Goal: Contribute content: Add original content to the website for others to see

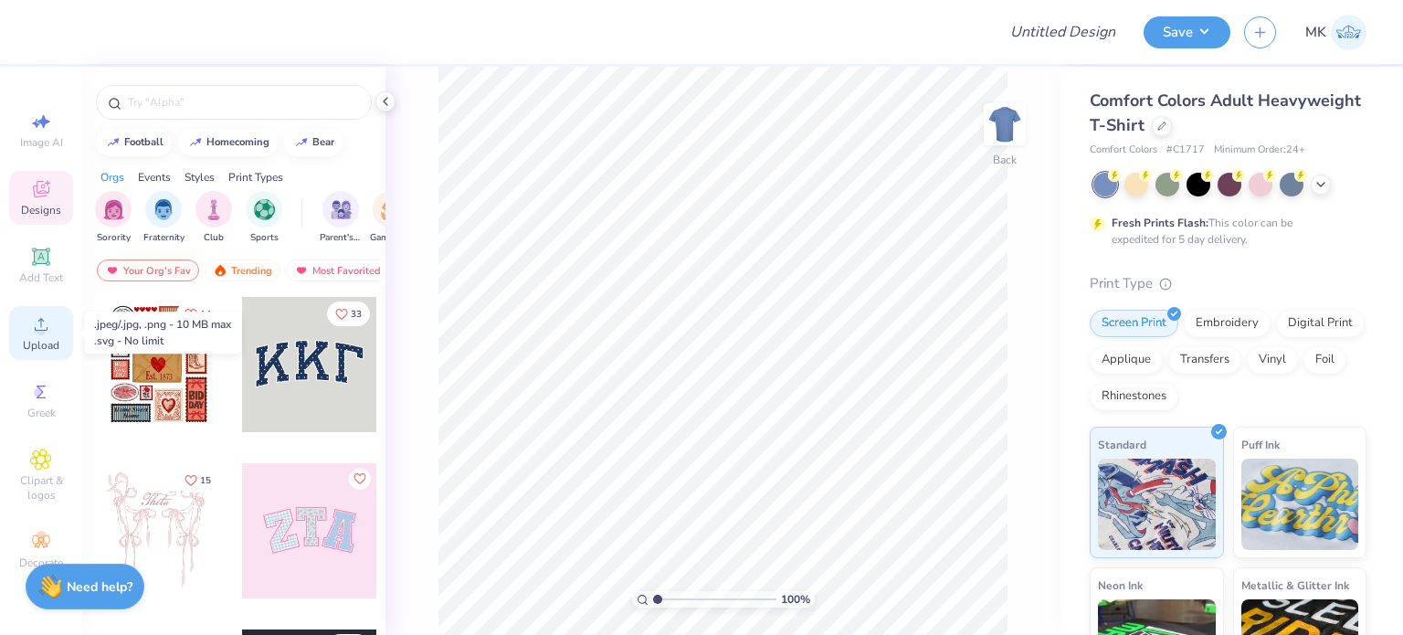
click at [40, 333] on circle at bounding box center [41, 330] width 10 height 10
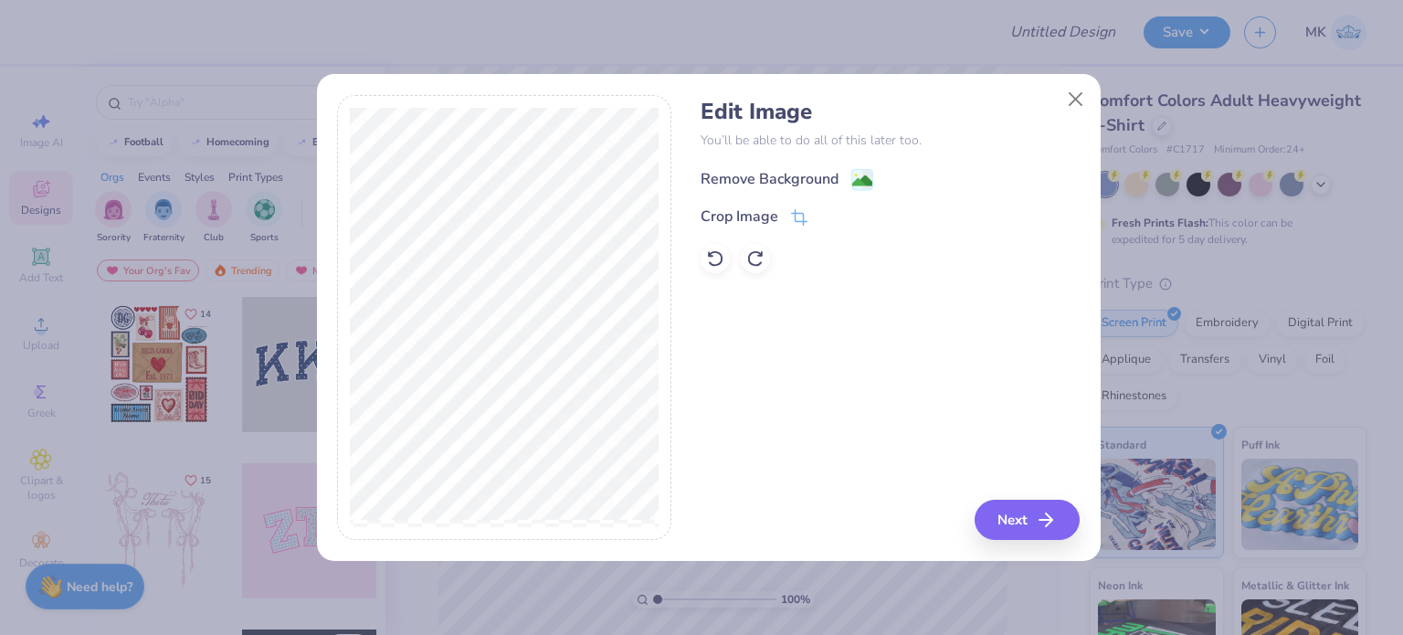
click at [865, 169] on rect at bounding box center [862, 179] width 21 height 21
click at [1067, 96] on button "Close" at bounding box center [1075, 99] width 35 height 35
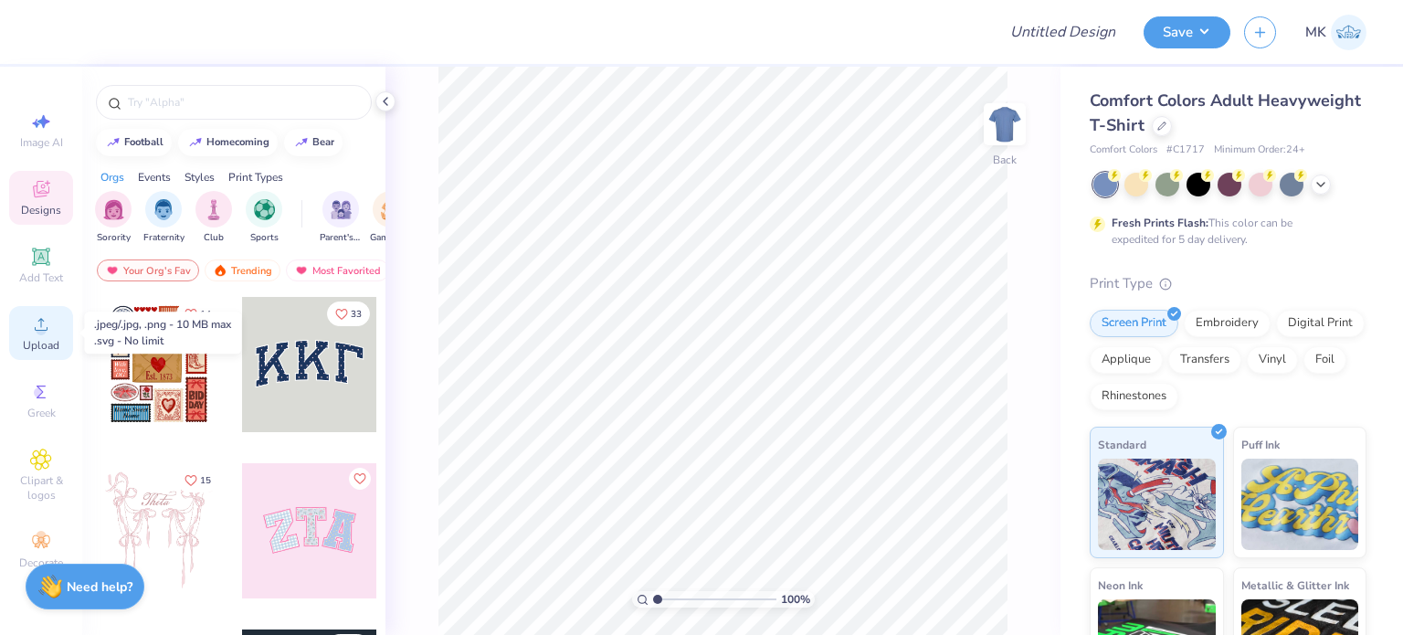
click at [38, 332] on circle at bounding box center [41, 330] width 10 height 10
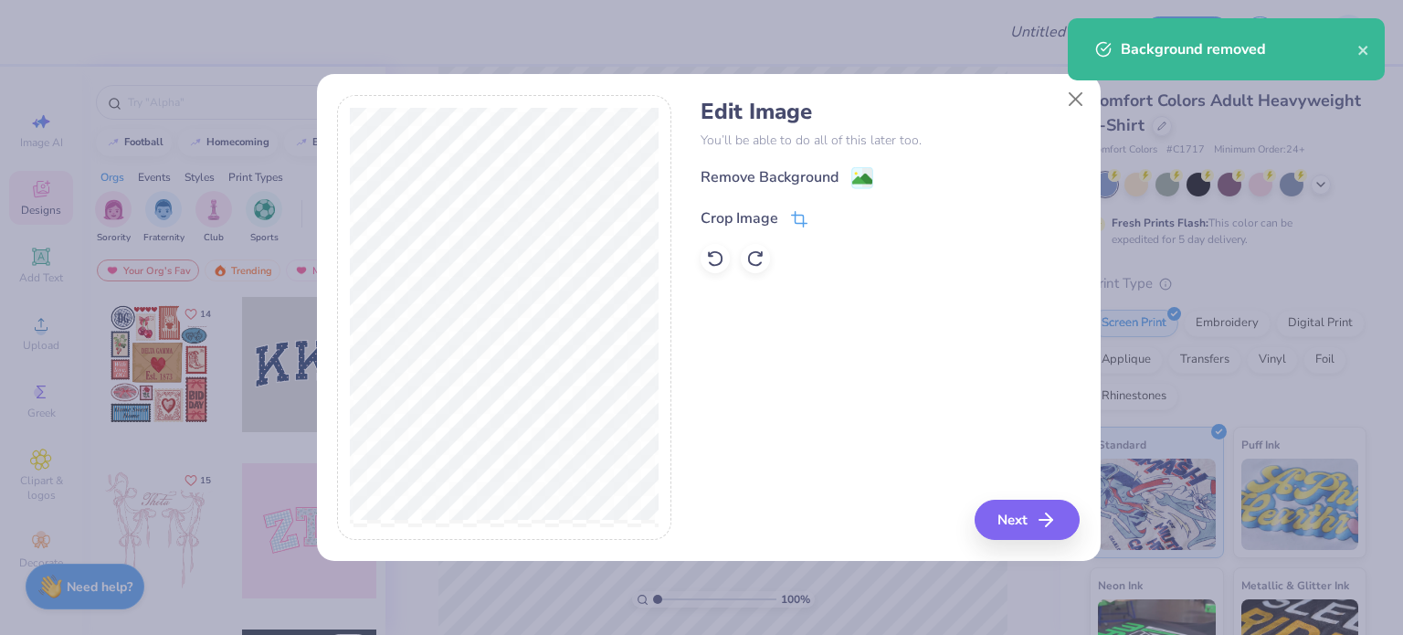
click at [798, 216] on icon at bounding box center [798, 222] width 12 height 12
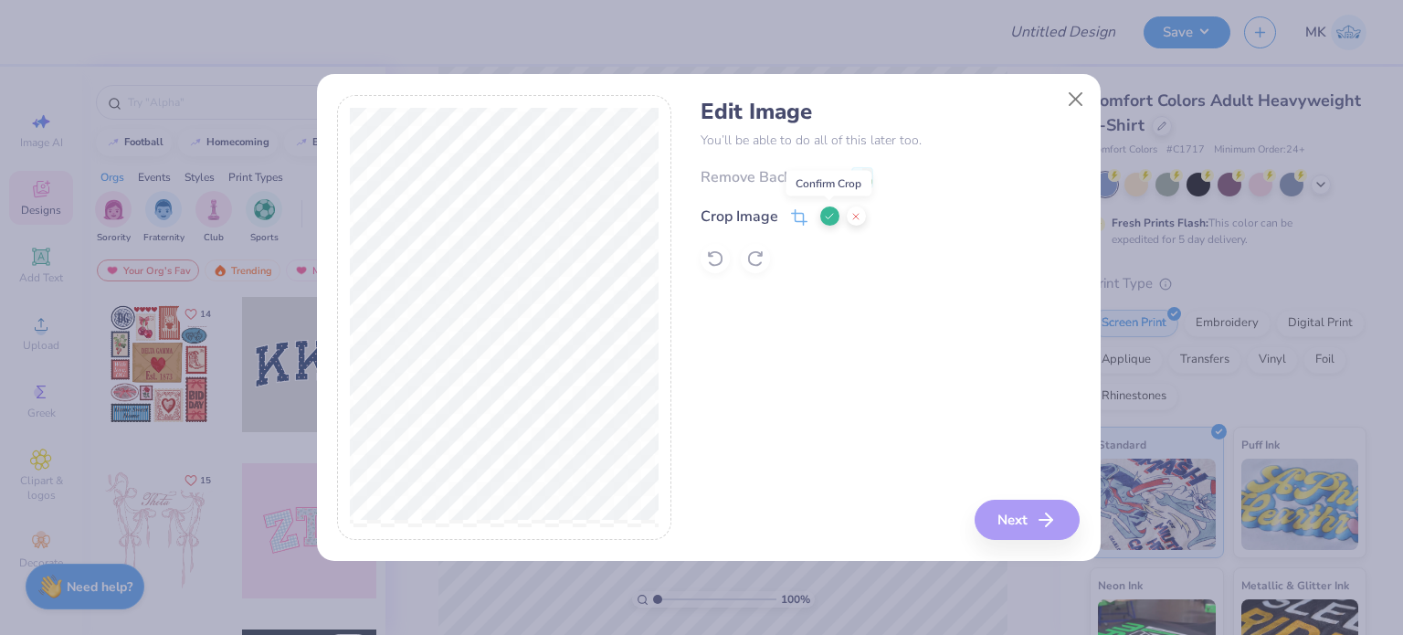
click at [824, 212] on icon at bounding box center [829, 216] width 11 height 11
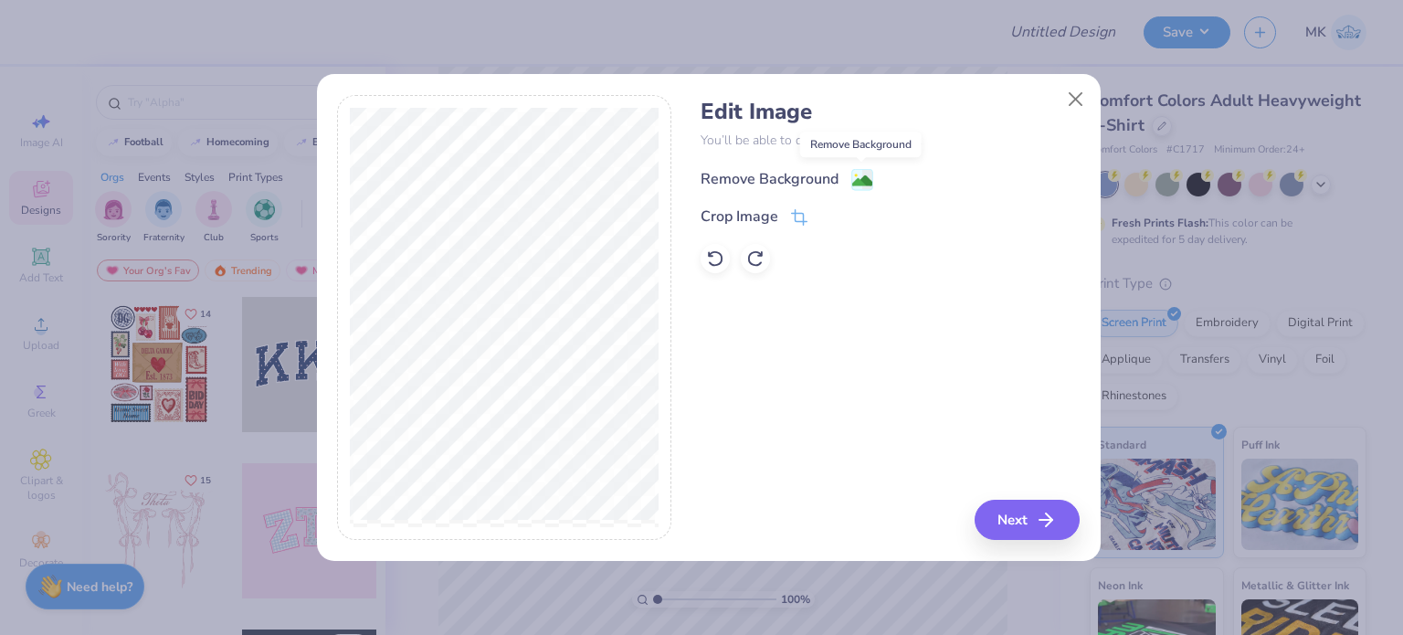
click at [858, 182] on image at bounding box center [862, 181] width 20 height 20
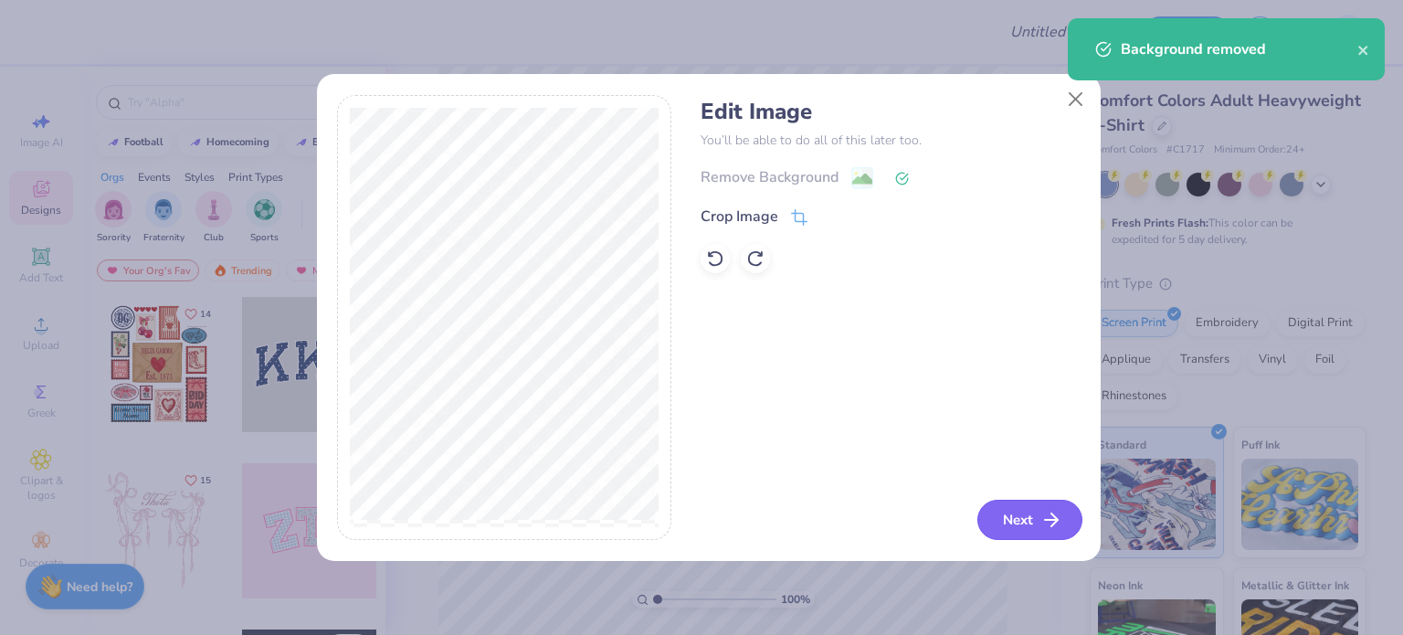
click at [1014, 525] on button "Next" at bounding box center [1030, 520] width 105 height 40
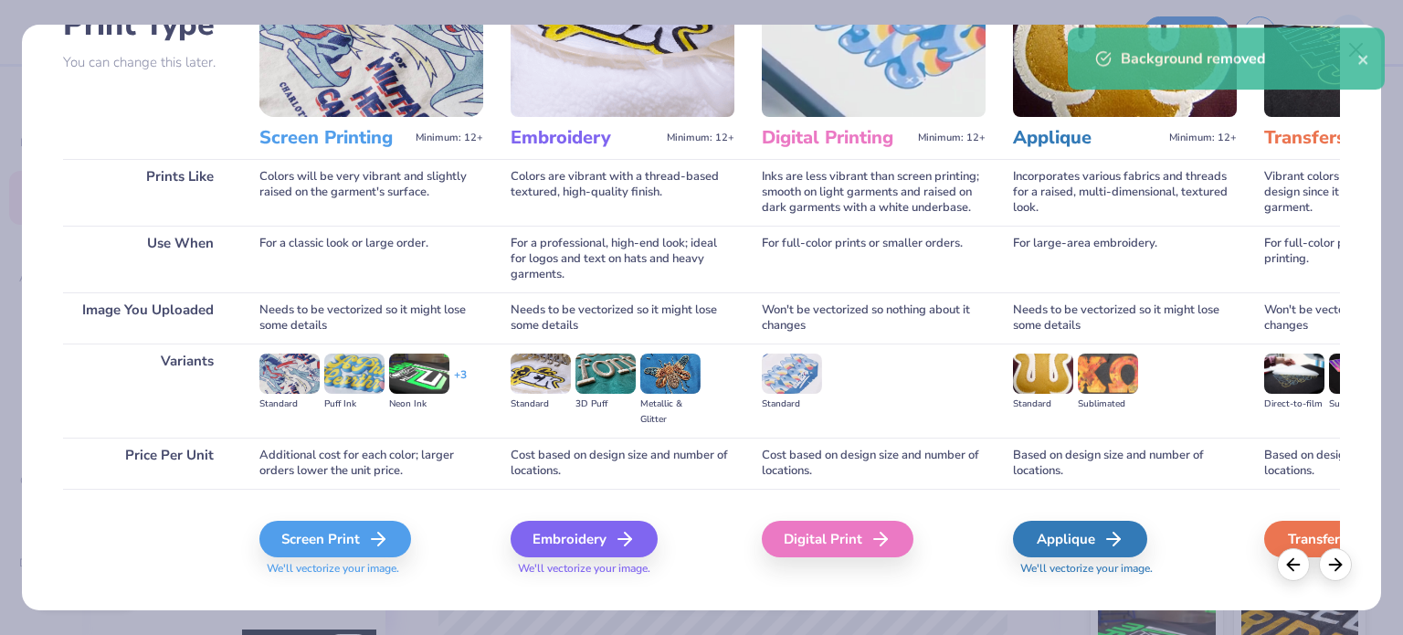
scroll to position [184, 0]
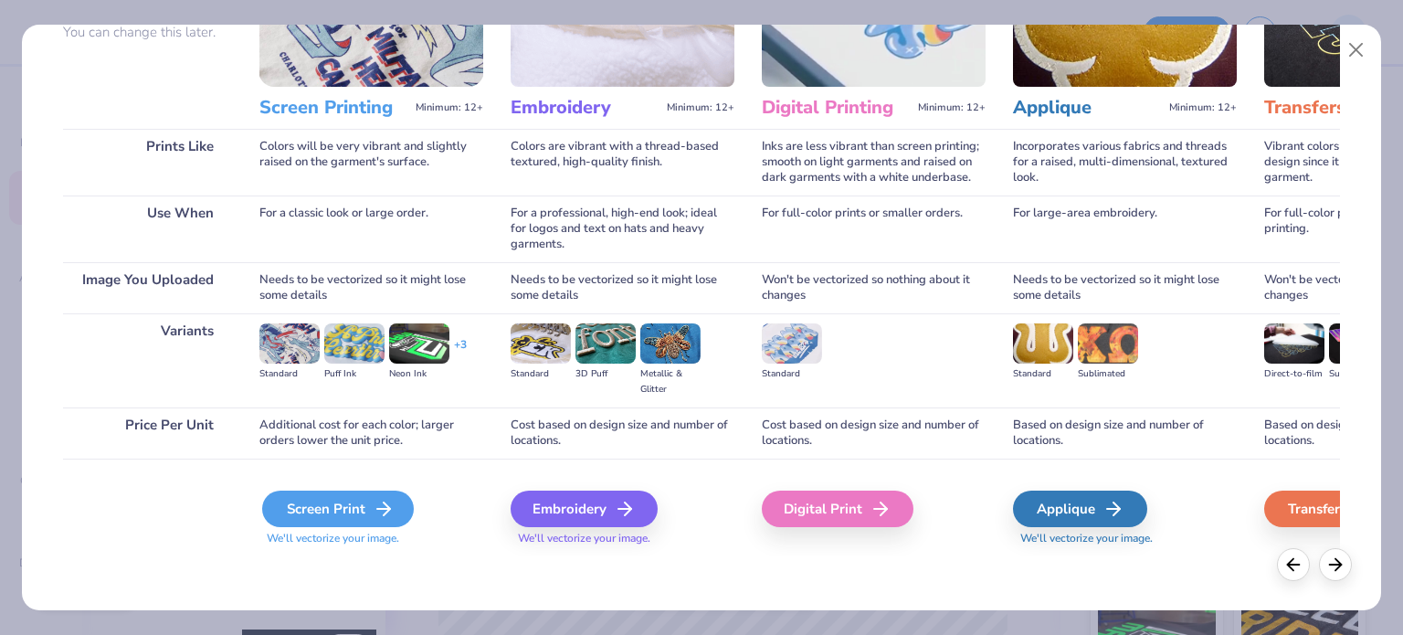
click at [336, 513] on div "Screen Print" at bounding box center [338, 509] width 152 height 37
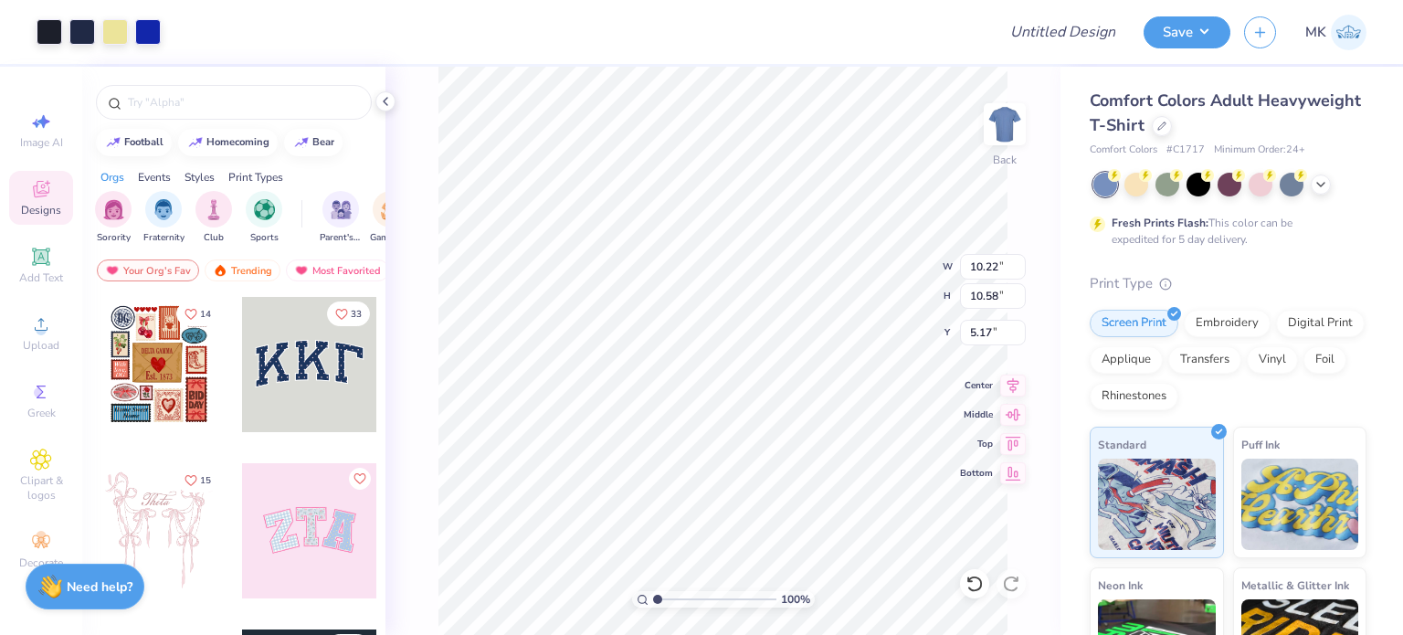
type input "10.22"
type input "10.58"
type input "3.49"
click at [1325, 182] on icon at bounding box center [1321, 182] width 15 height 15
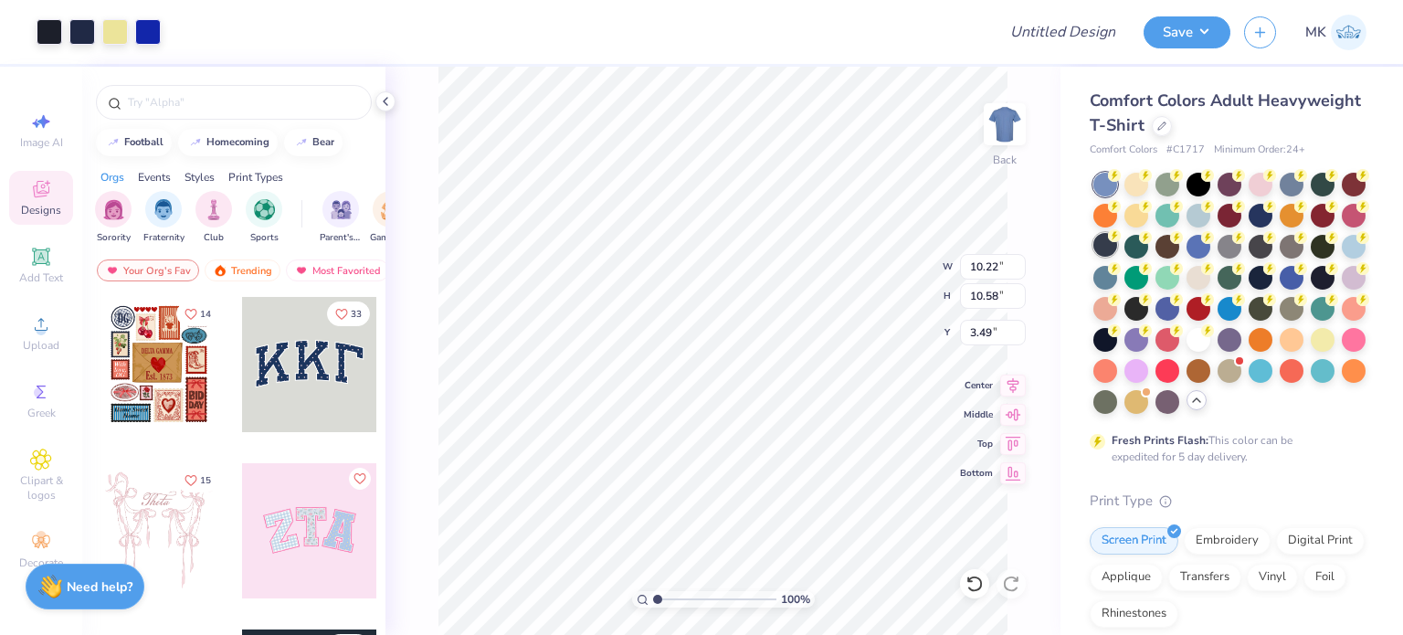
click at [1121, 182] on circle at bounding box center [1114, 175] width 13 height 13
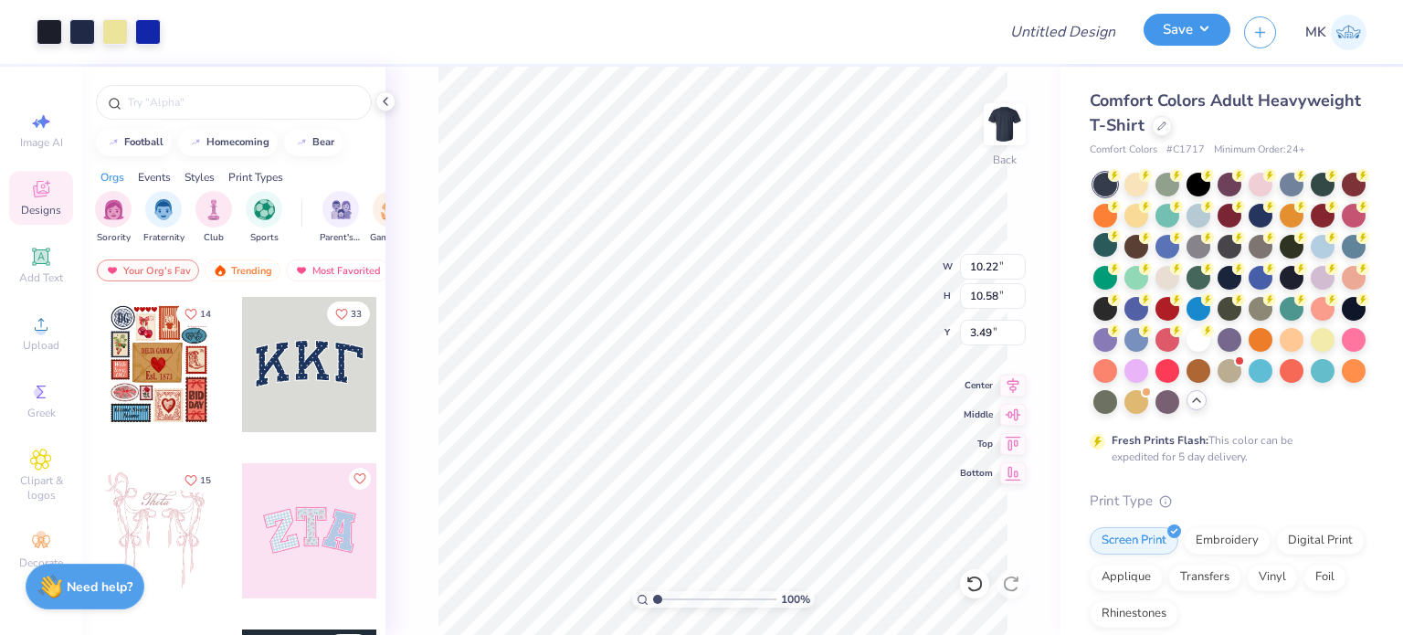
click at [1178, 42] on button "Save" at bounding box center [1187, 30] width 87 height 32
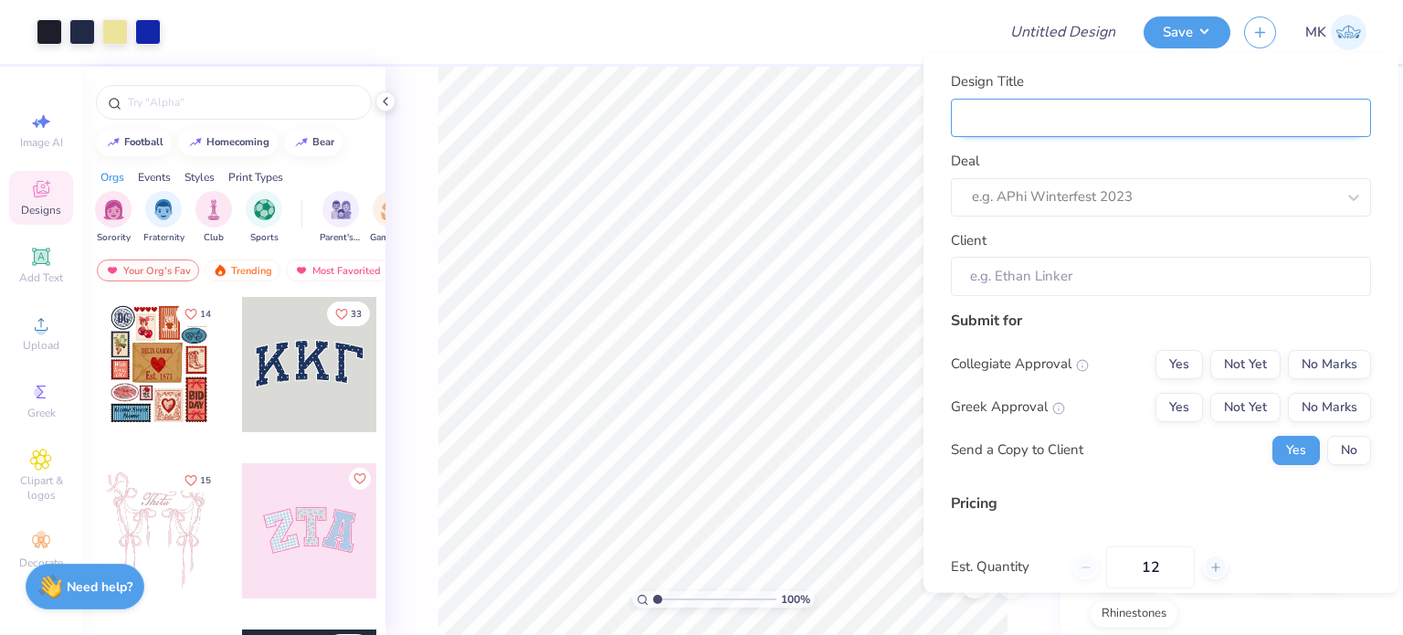
click at [1095, 124] on input "Design Title" at bounding box center [1161, 117] width 420 height 39
paste input "Inmotion Dance Company"
type input "Inmotion Dance Company"
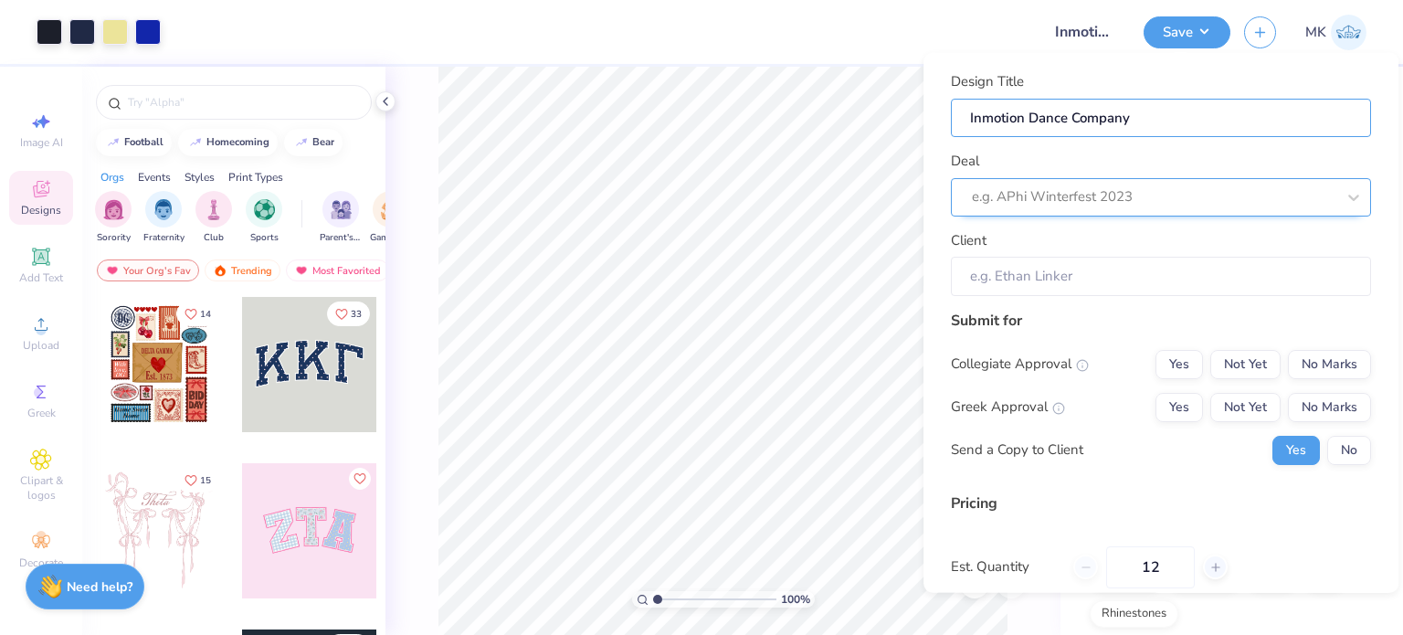
type input "Inmotion Dance Company"
click at [1021, 203] on div at bounding box center [1154, 197] width 364 height 25
paste input "Inmotion Dance Company"
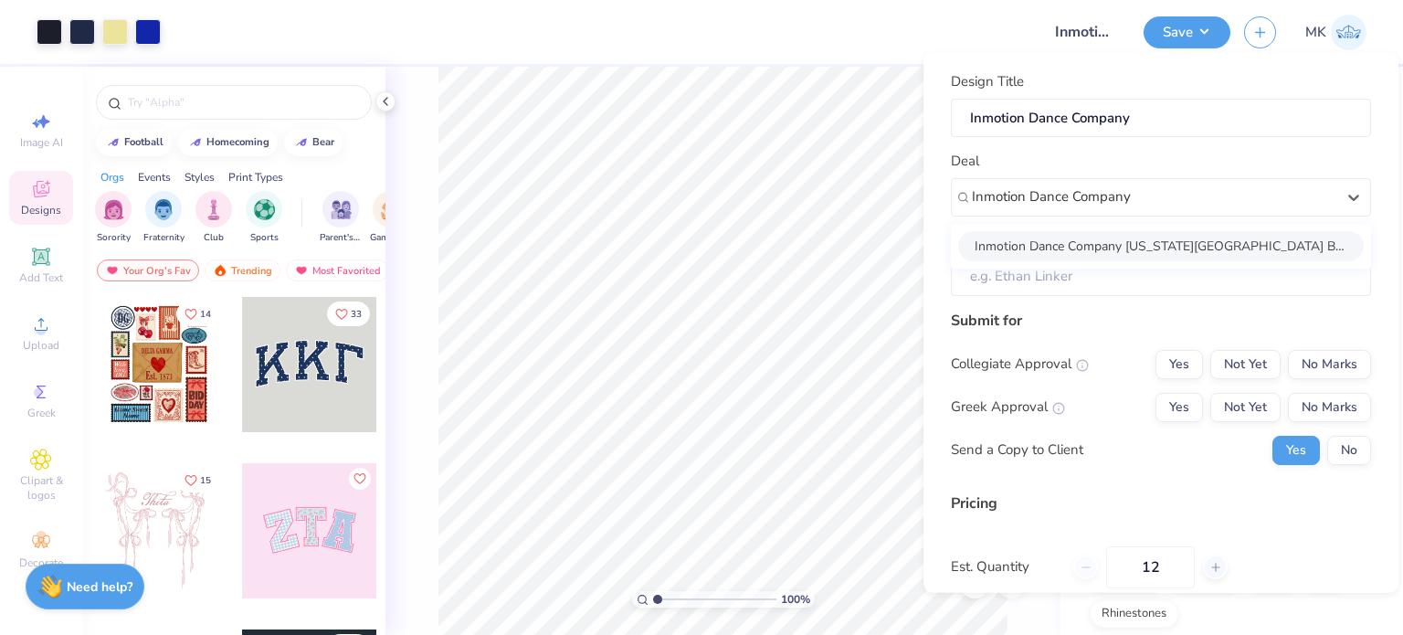
click at [1051, 238] on div "Inmotion Dance Company [US_STATE][GEOGRAPHIC_DATA] Bloomington merch" at bounding box center [1161, 245] width 406 height 30
type input "Inmotion Dance Company"
type input "[PERSON_NAME]"
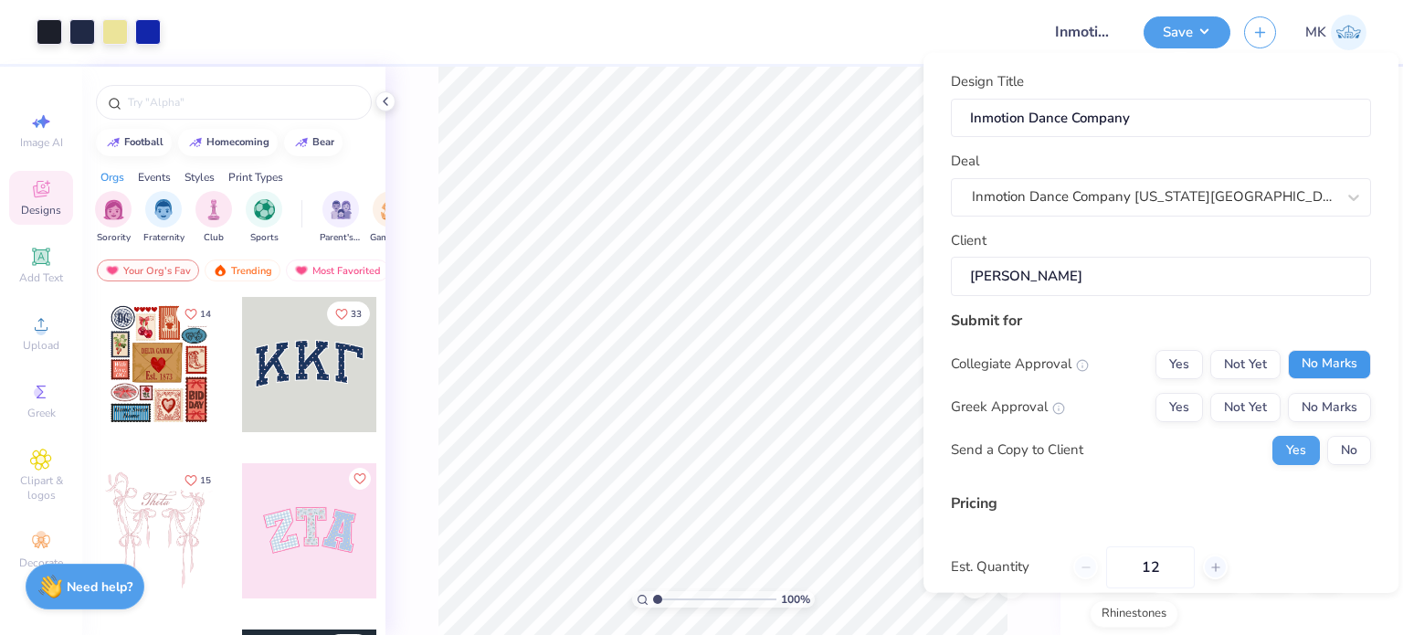
click at [1294, 354] on button "No Marks" at bounding box center [1329, 363] width 83 height 29
click at [1304, 397] on button "No Marks" at bounding box center [1329, 406] width 83 height 29
click at [1344, 452] on button "No" at bounding box center [1350, 449] width 44 height 29
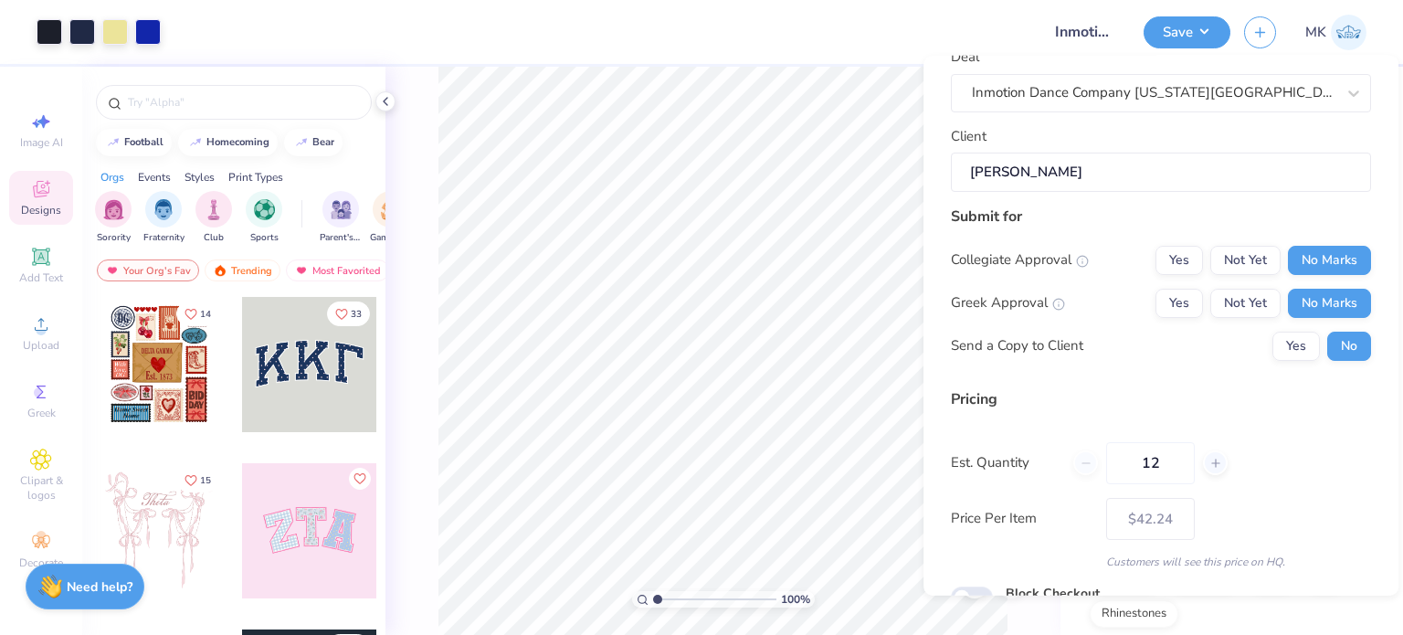
scroll to position [194, 0]
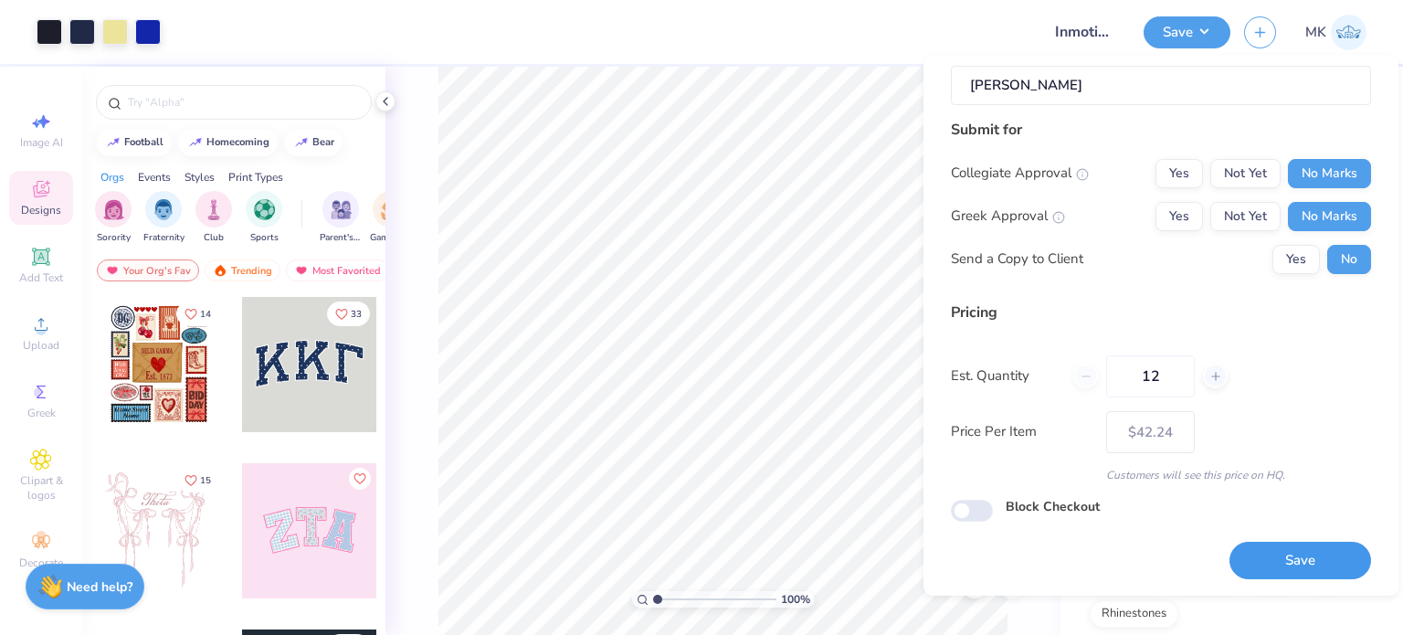
click at [1284, 563] on button "Save" at bounding box center [1301, 560] width 142 height 37
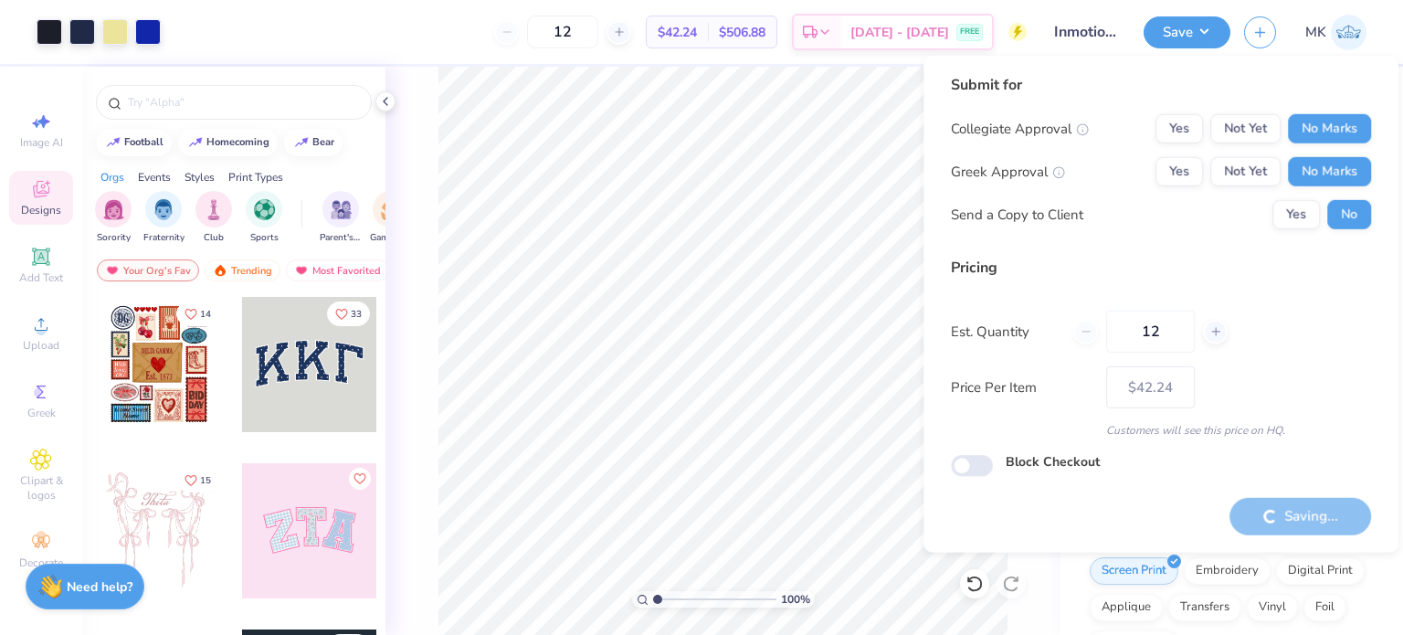
type input "– –"
